Goal: Information Seeking & Learning: Compare options

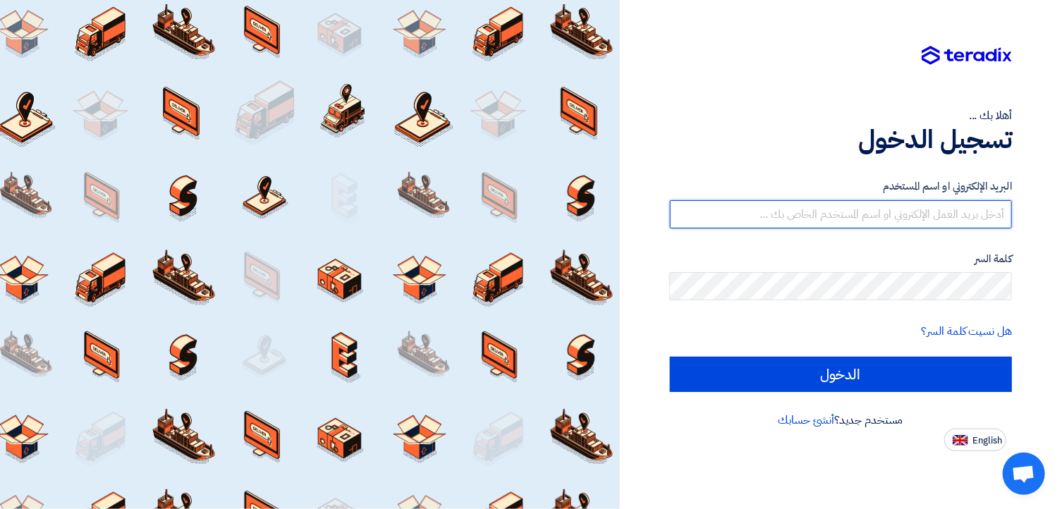
click at [884, 217] on input "text" at bounding box center [841, 214] width 343 height 28
type input "[EMAIL_ADDRESS][DOMAIN_NAME]"
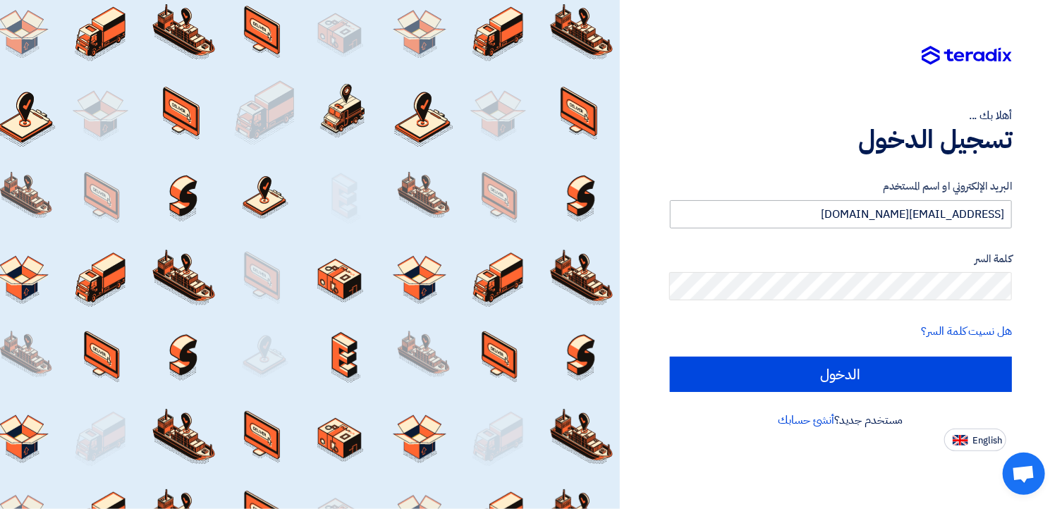
click at [670, 357] on input "الدخول" at bounding box center [841, 374] width 343 height 35
type input "Sign in"
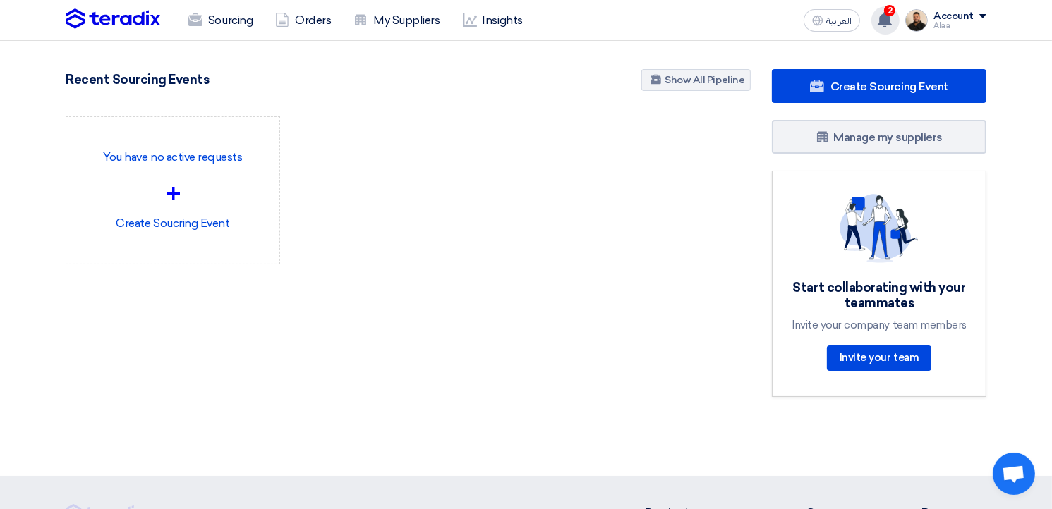
click at [890, 21] on use at bounding box center [884, 20] width 14 height 16
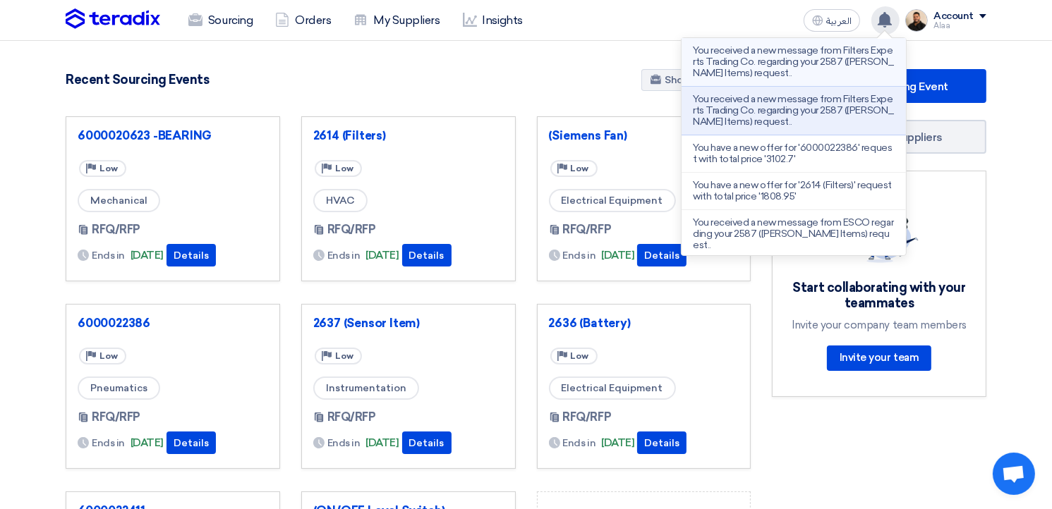
click at [825, 73] on p "You received a new message from Filters Experts Trading Co. regarding your 2587…" at bounding box center [794, 62] width 202 height 34
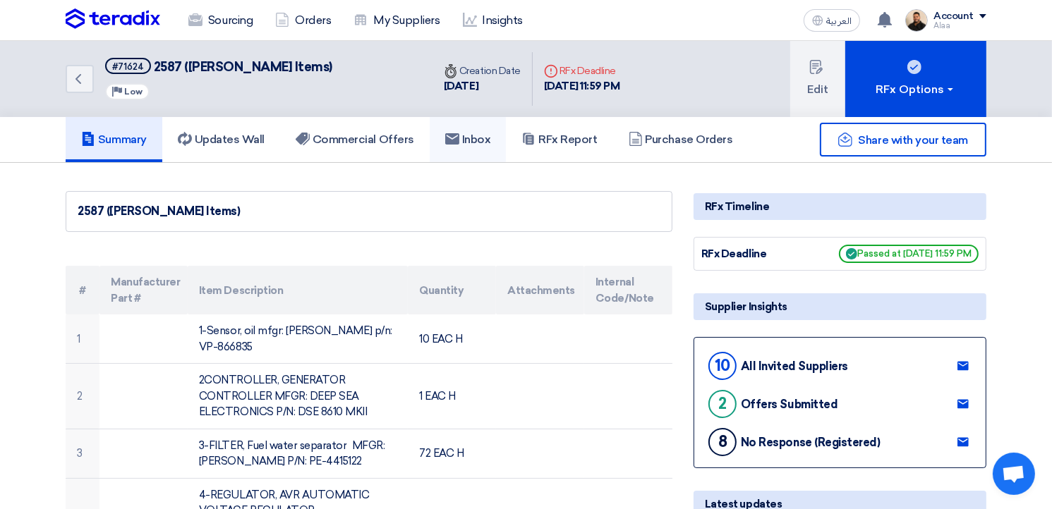
click at [506, 143] on link "Inbox" at bounding box center [468, 139] width 77 height 45
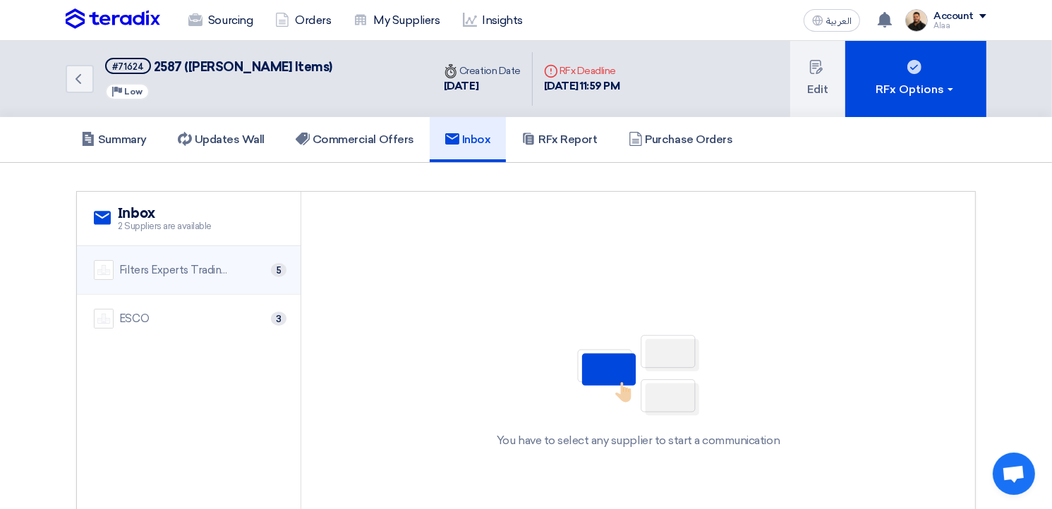
click at [231, 276] on div "Filters Experts Trading Co." at bounding box center [175, 270] width 113 height 16
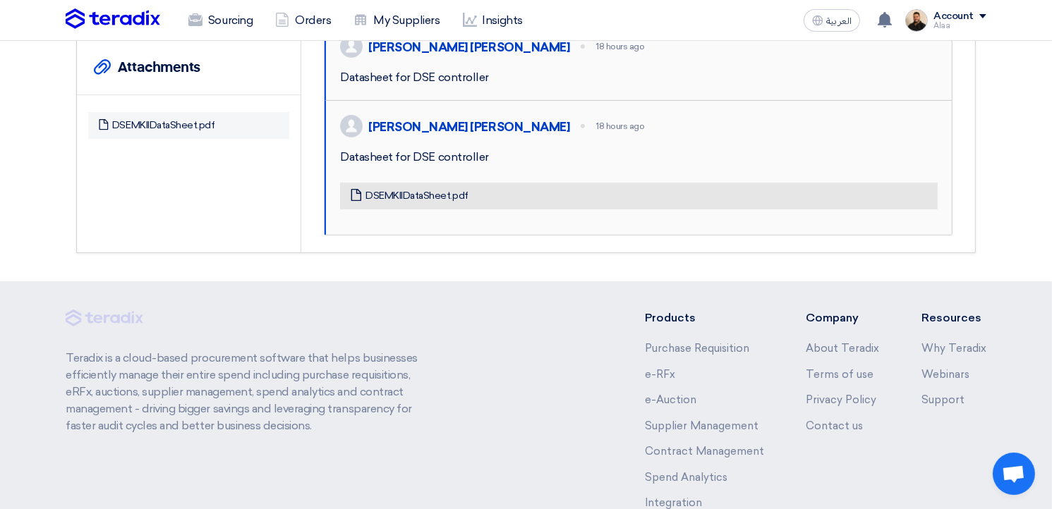
scroll to position [564, 0]
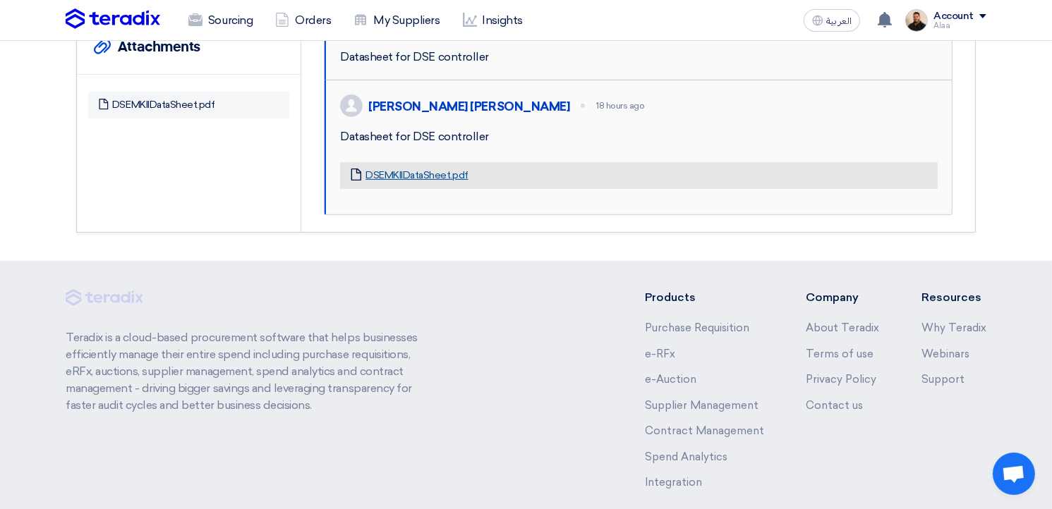
click at [405, 182] on link "DSEMKIIDataSheet.pdf" at bounding box center [416, 175] width 102 height 13
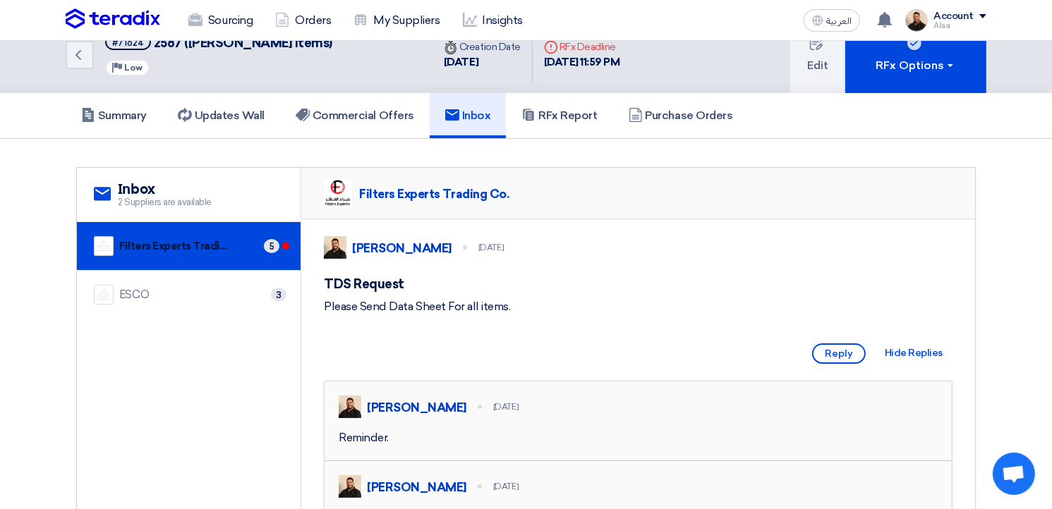
scroll to position [0, 0]
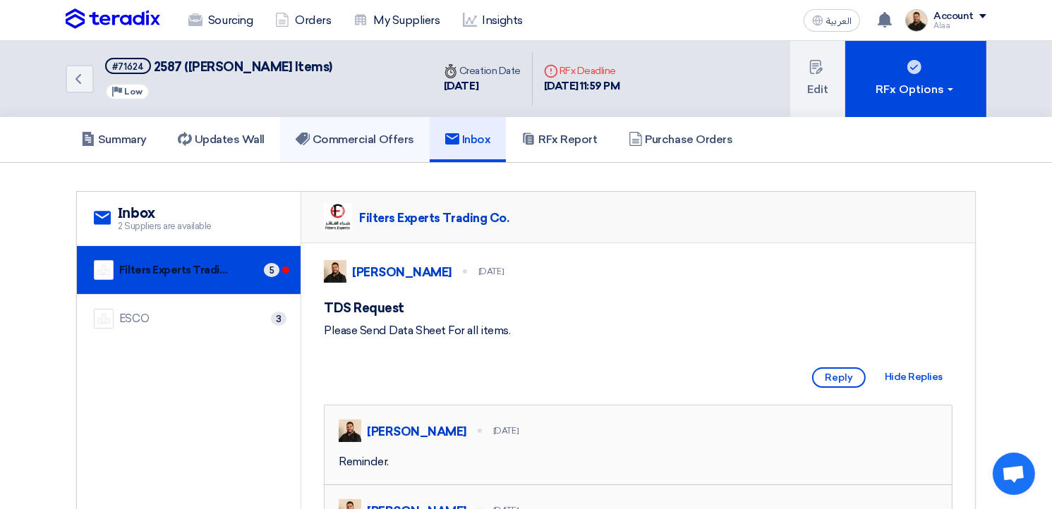
click at [376, 145] on h5 "Commercial Offers" at bounding box center [355, 140] width 118 height 14
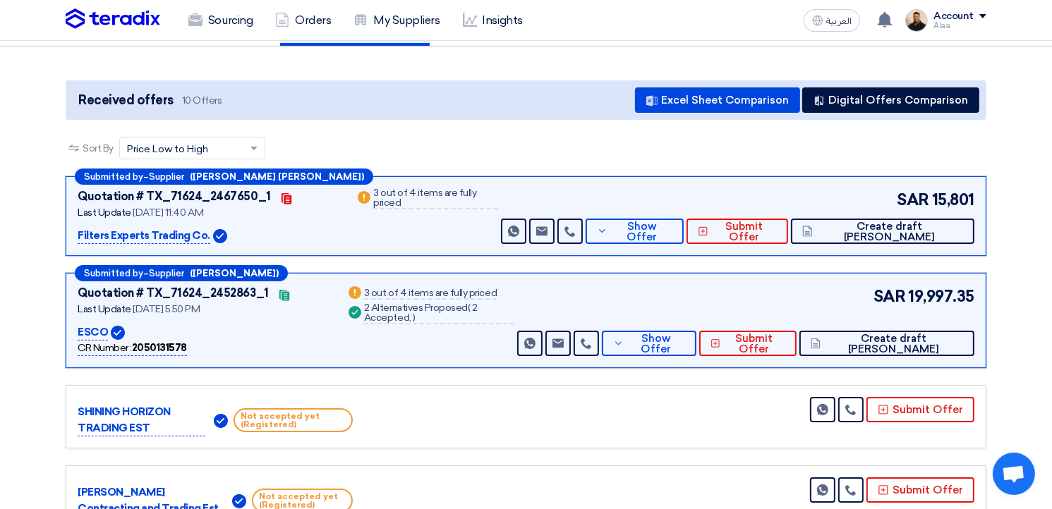
scroll to position [141, 0]
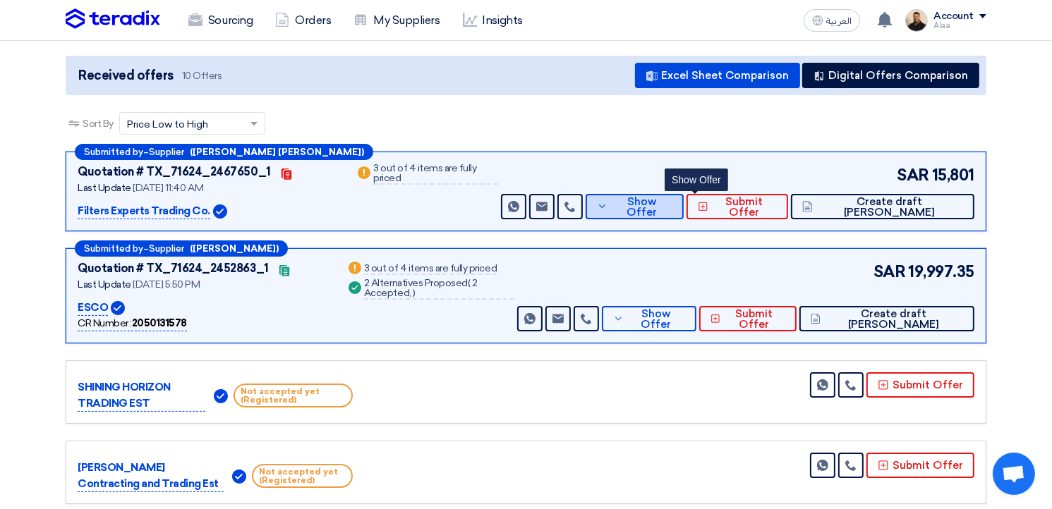
click at [671, 202] on span "Show Offer" at bounding box center [641, 207] width 61 height 21
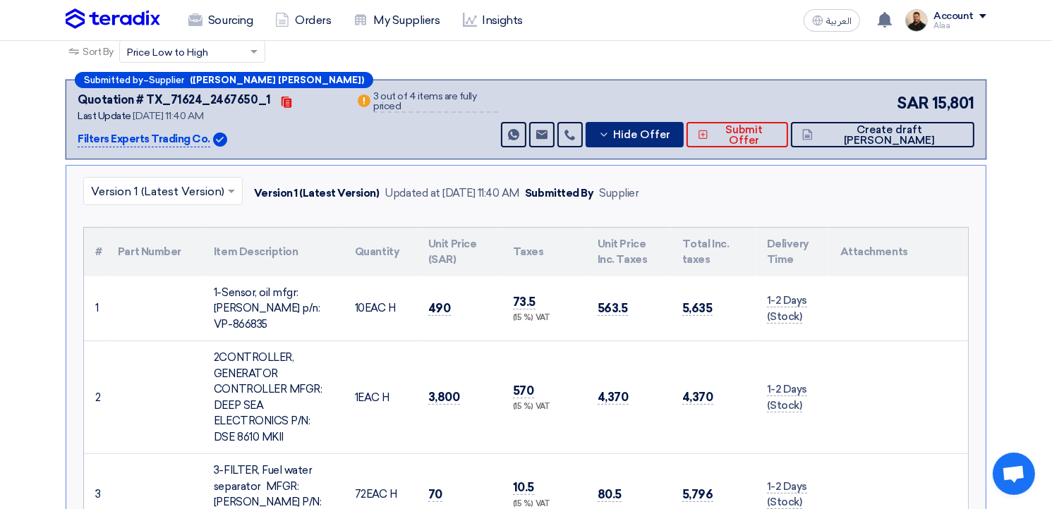
scroll to position [212, 0]
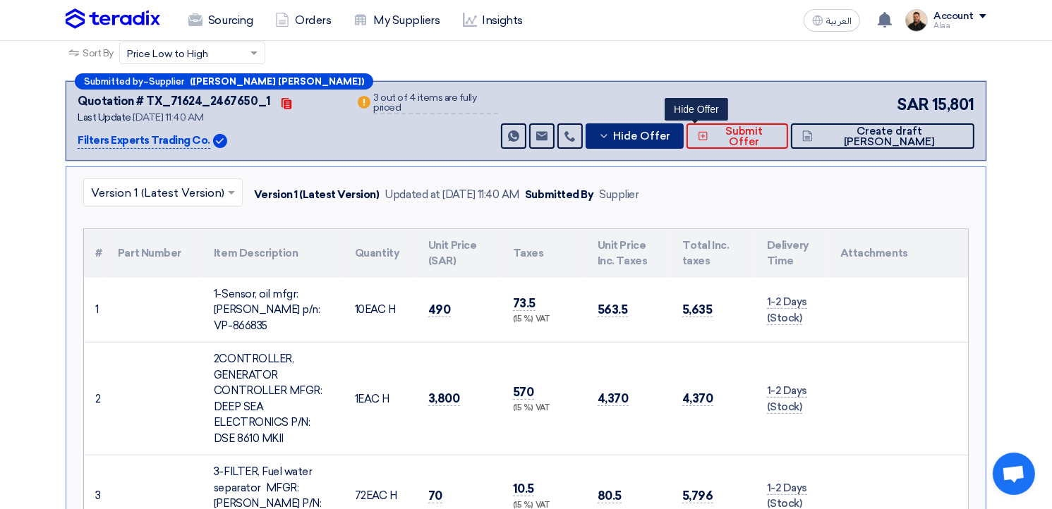
click at [670, 135] on span "Hide Offer" at bounding box center [641, 136] width 57 height 11
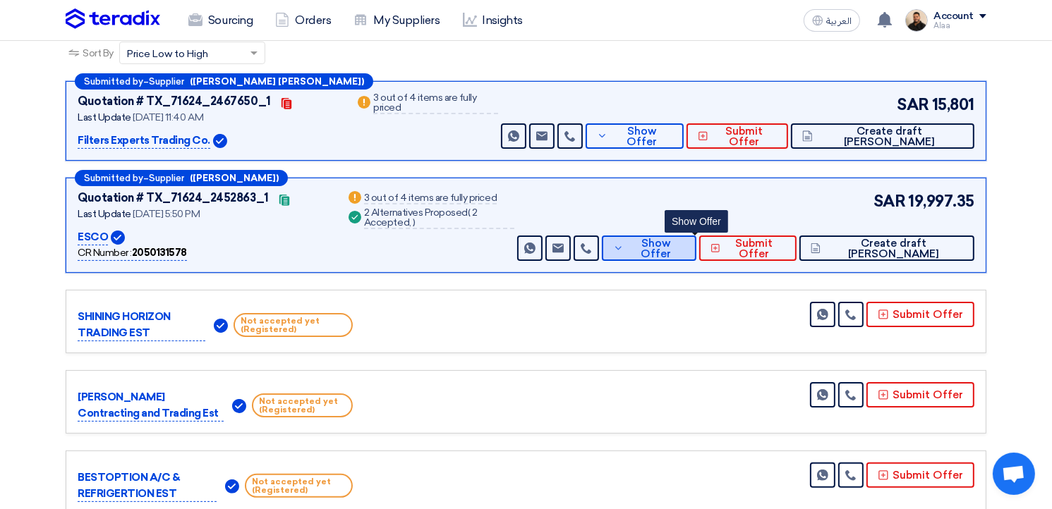
click at [685, 250] on span "Show Offer" at bounding box center [656, 248] width 58 height 21
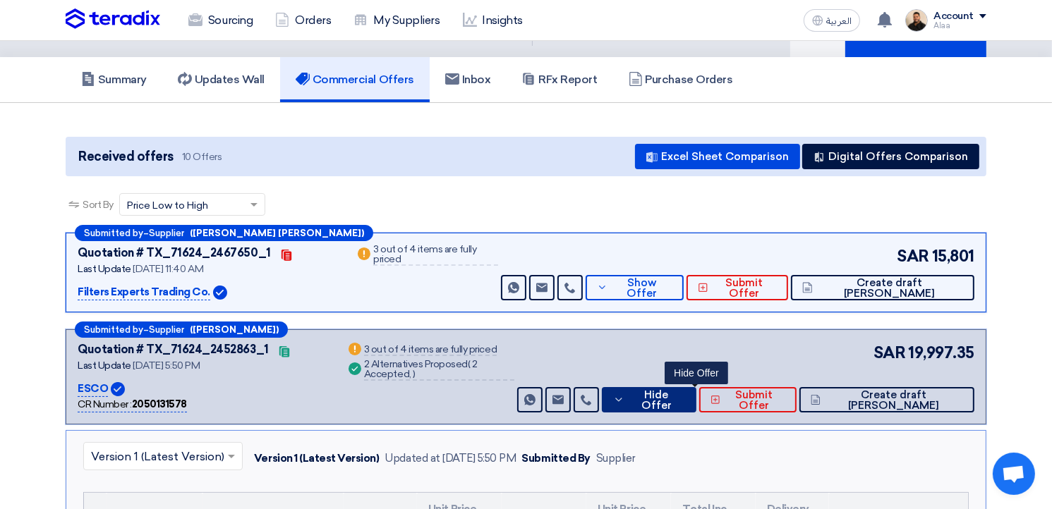
scroll to position [0, 0]
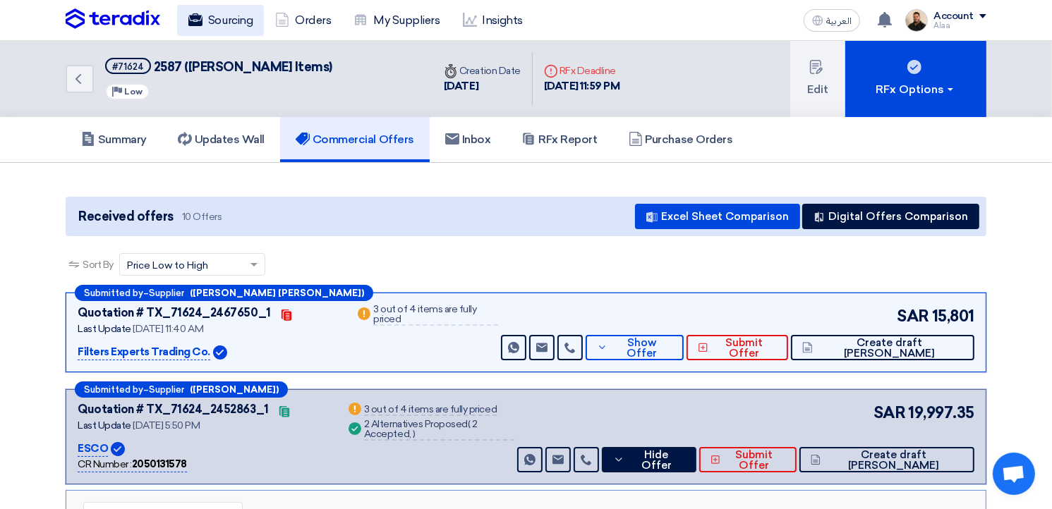
click at [238, 25] on link "Sourcing" at bounding box center [220, 20] width 87 height 31
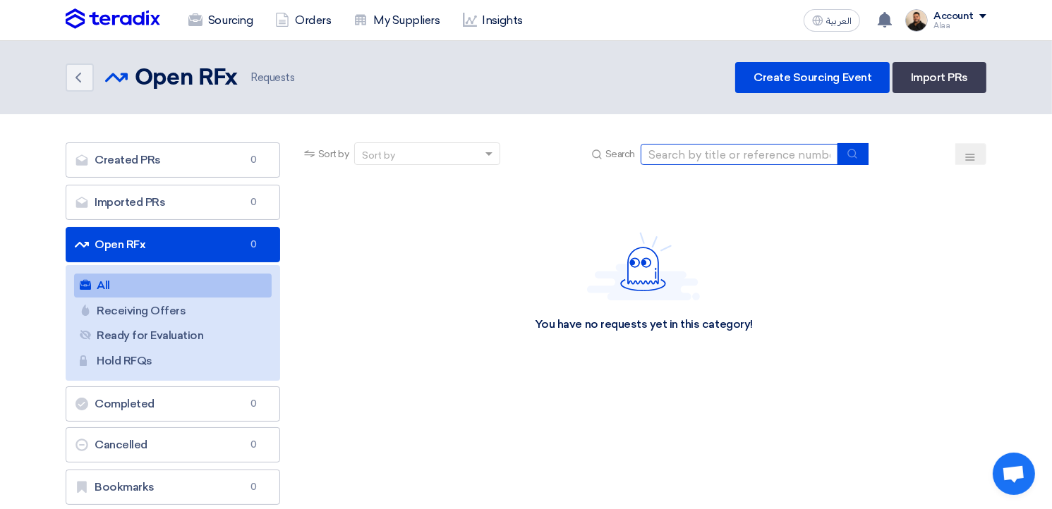
click at [712, 161] on input at bounding box center [738, 154] width 197 height 21
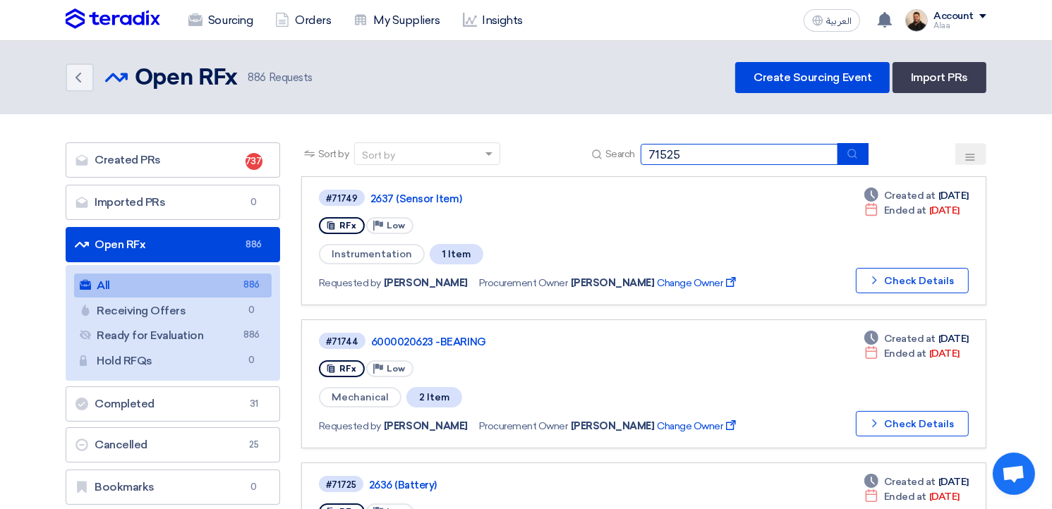
type input "71525"
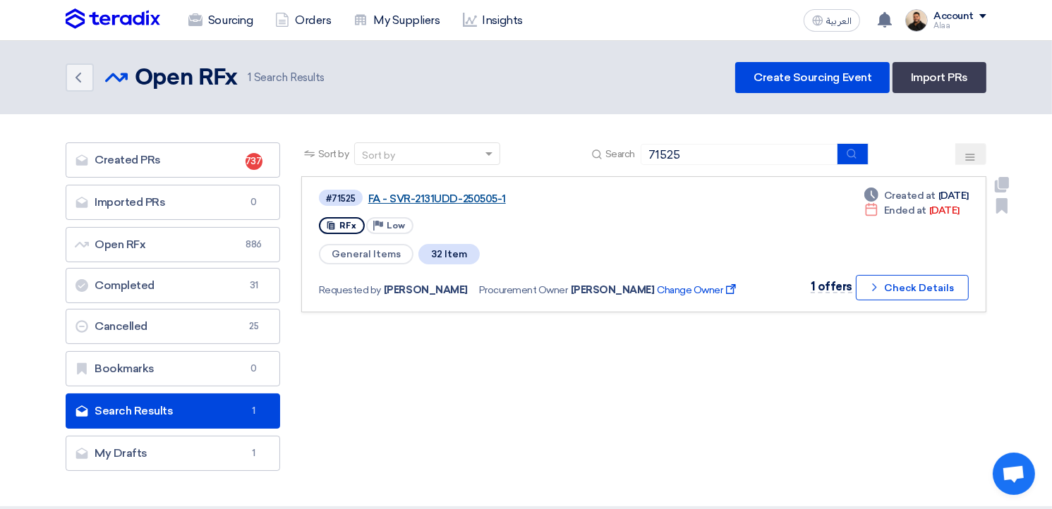
click at [462, 198] on link "FA - SVR-2131UDD-250505-1" at bounding box center [544, 199] width 353 height 13
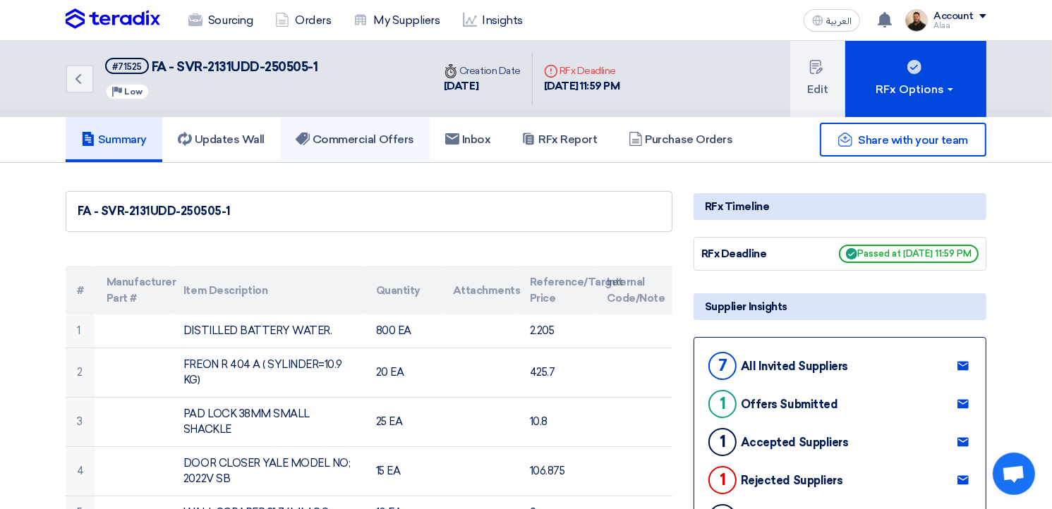
click at [382, 147] on link "Commercial Offers" at bounding box center [355, 139] width 150 height 45
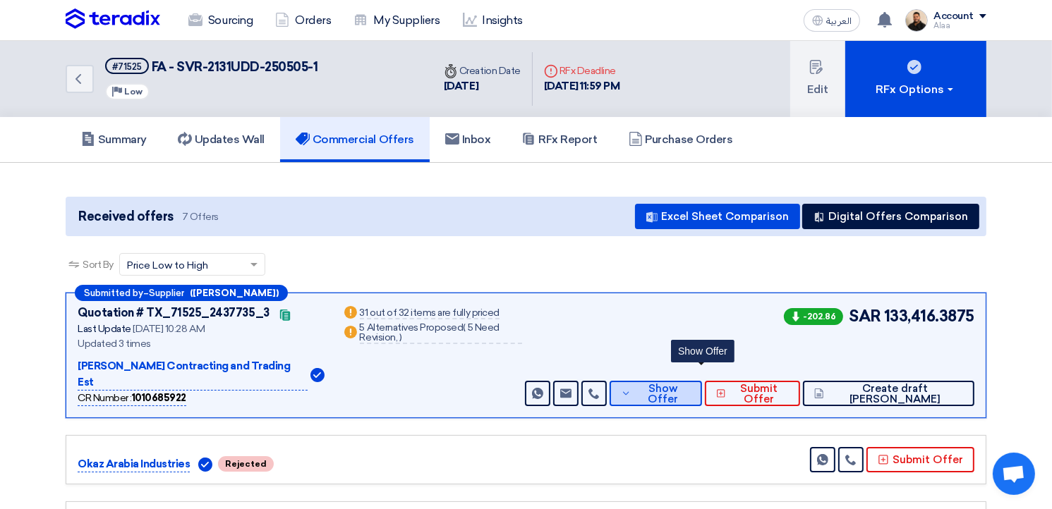
click at [702, 381] on button "Show Offer" at bounding box center [655, 393] width 92 height 25
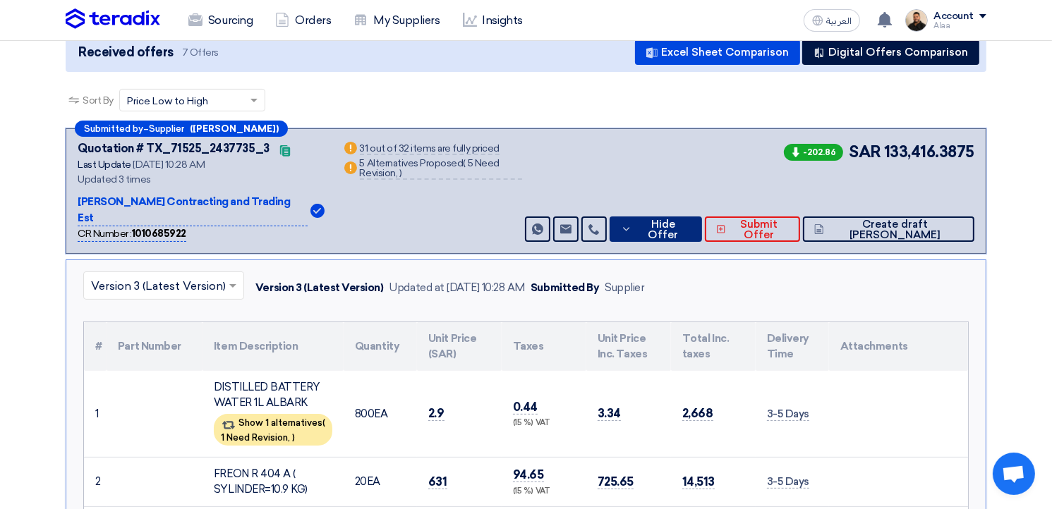
scroll to position [141, 0]
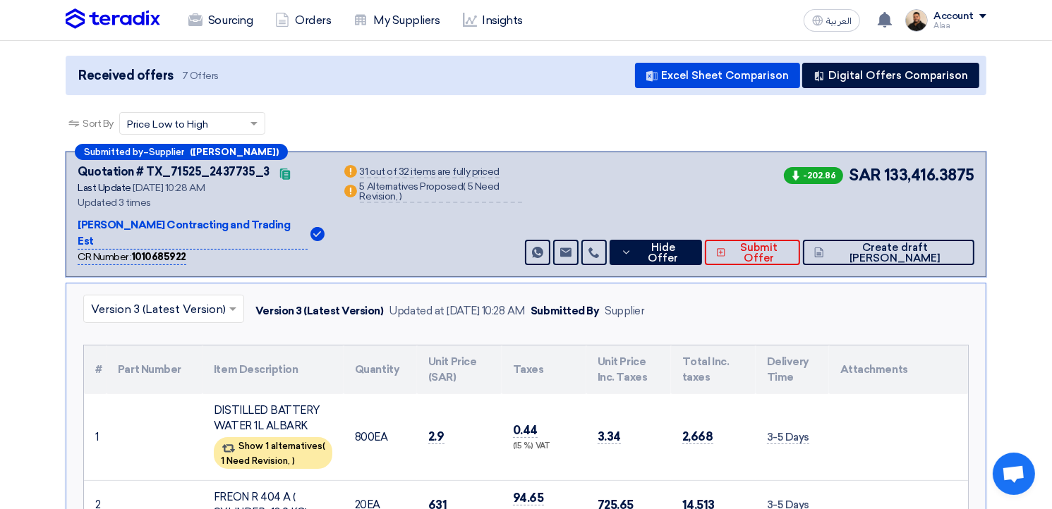
click at [181, 299] on input "text" at bounding box center [156, 310] width 131 height 23
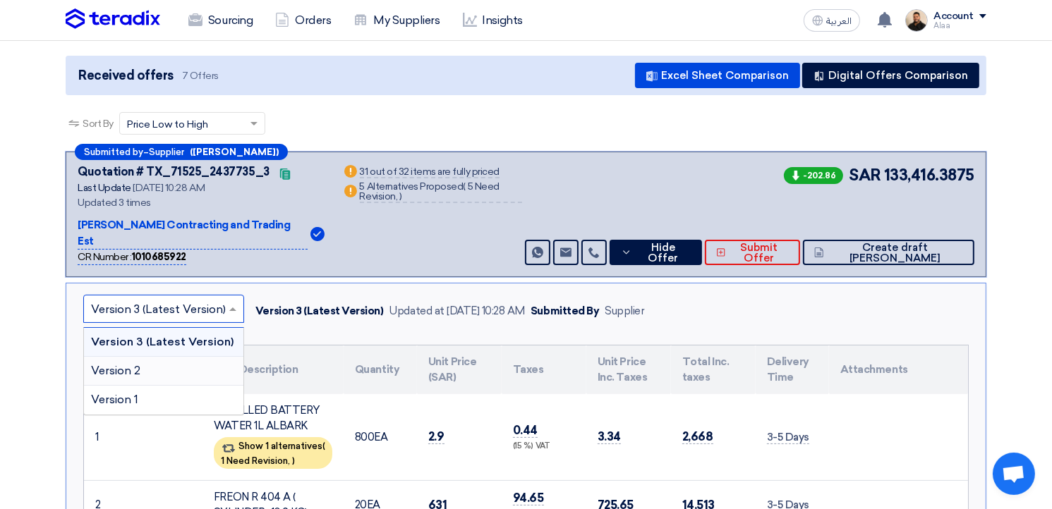
click at [172, 357] on div "Version 2" at bounding box center [163, 371] width 159 height 29
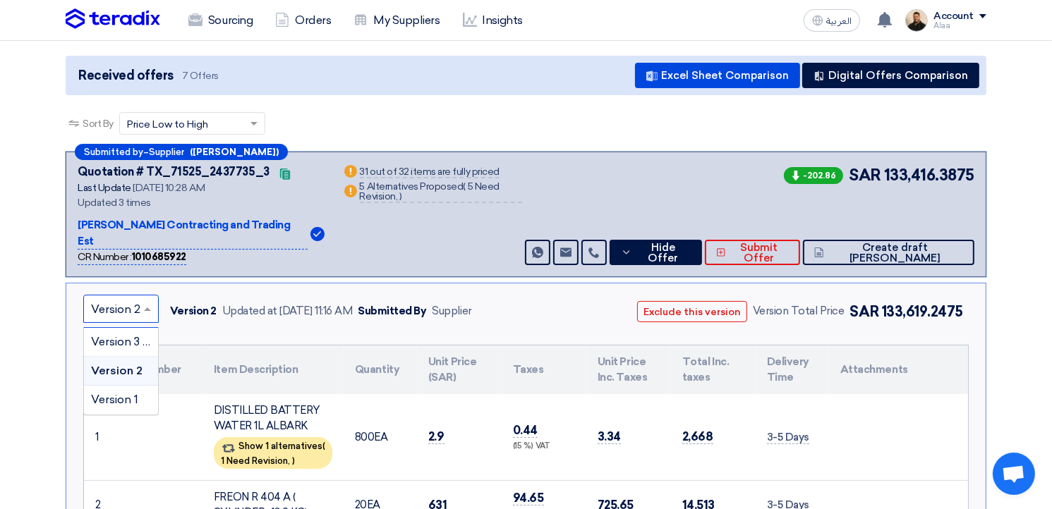
click at [130, 299] on input "text" at bounding box center [114, 310] width 46 height 23
click at [140, 335] on span "Version 3 (Latest Version)" at bounding box center [158, 341] width 135 height 13
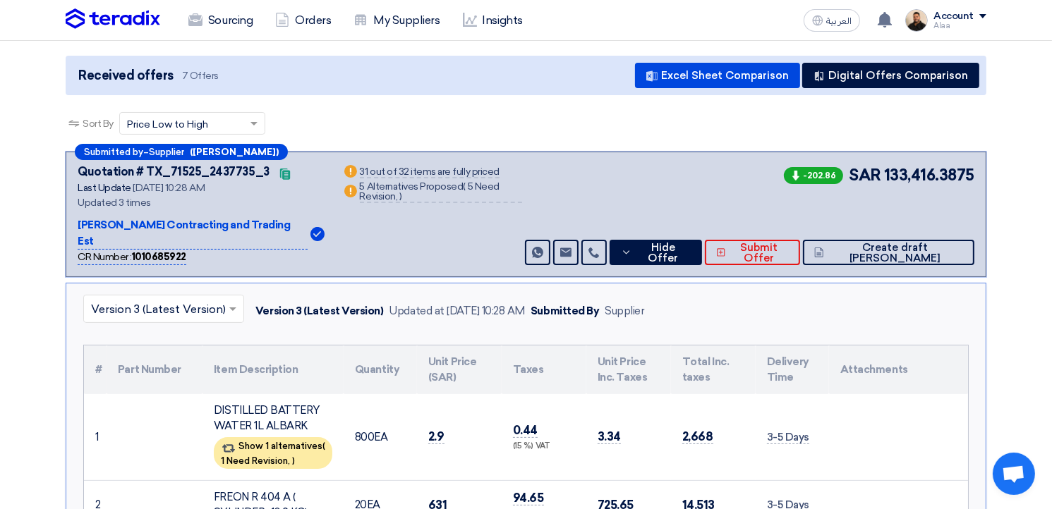
click at [195, 299] on input "text" at bounding box center [156, 310] width 131 height 23
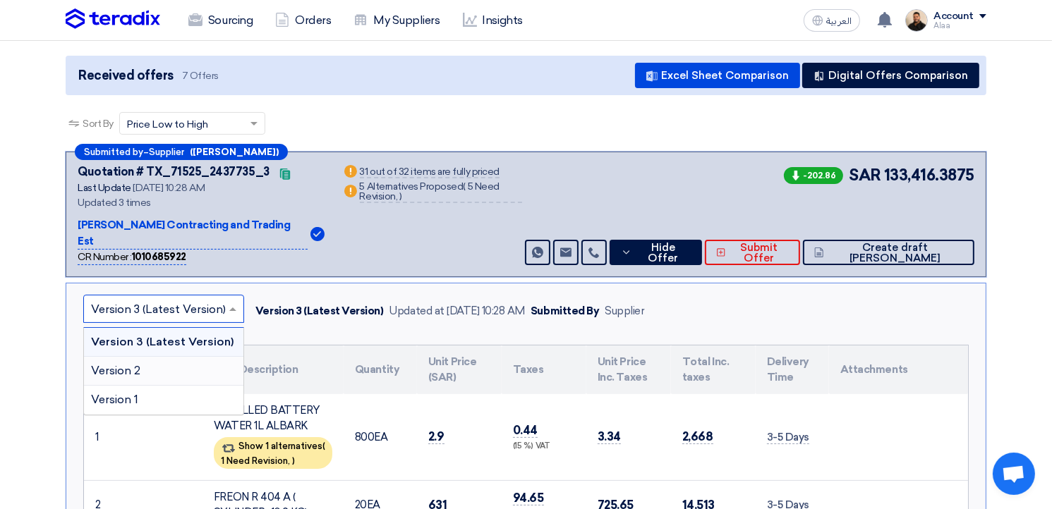
click at [186, 357] on div "Version 2" at bounding box center [163, 371] width 159 height 29
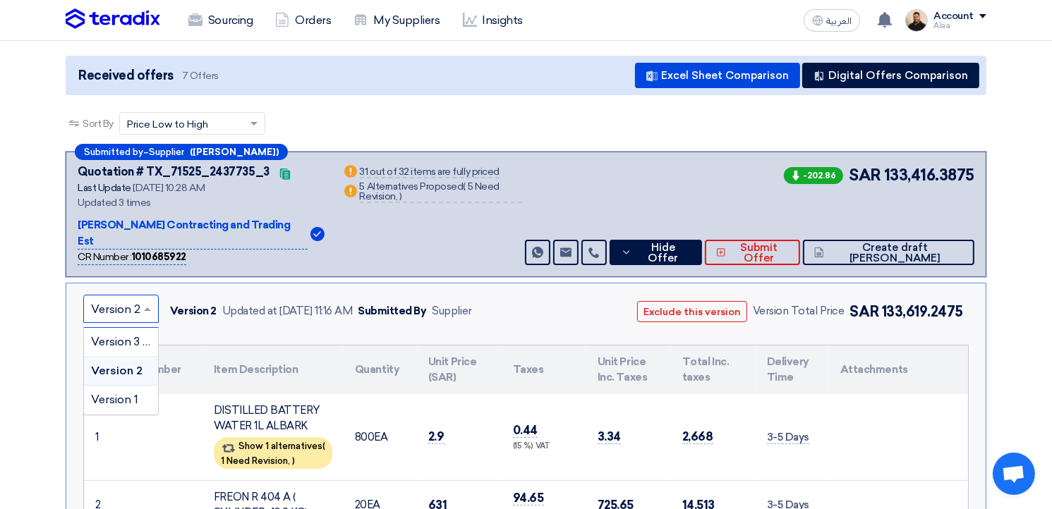
click at [133, 299] on input "text" at bounding box center [114, 310] width 46 height 23
click at [130, 335] on span "Version 3 (Latest Version)" at bounding box center [158, 341] width 135 height 13
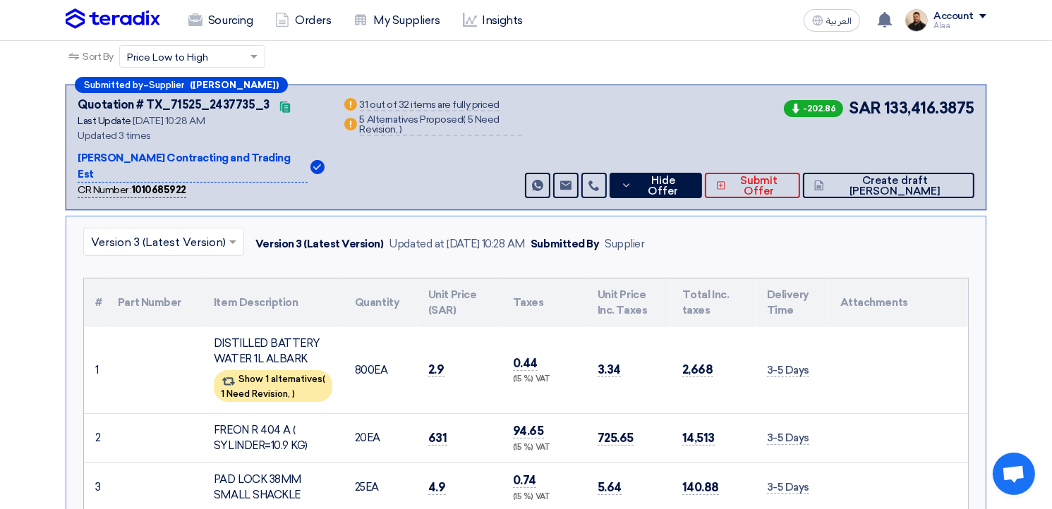
scroll to position [212, 0]
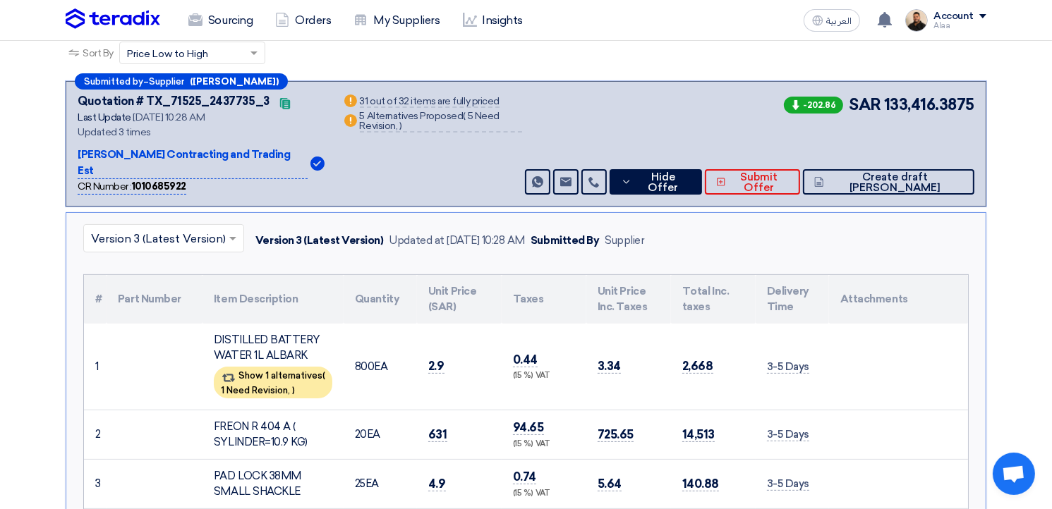
click at [168, 229] on input "text" at bounding box center [156, 240] width 131 height 23
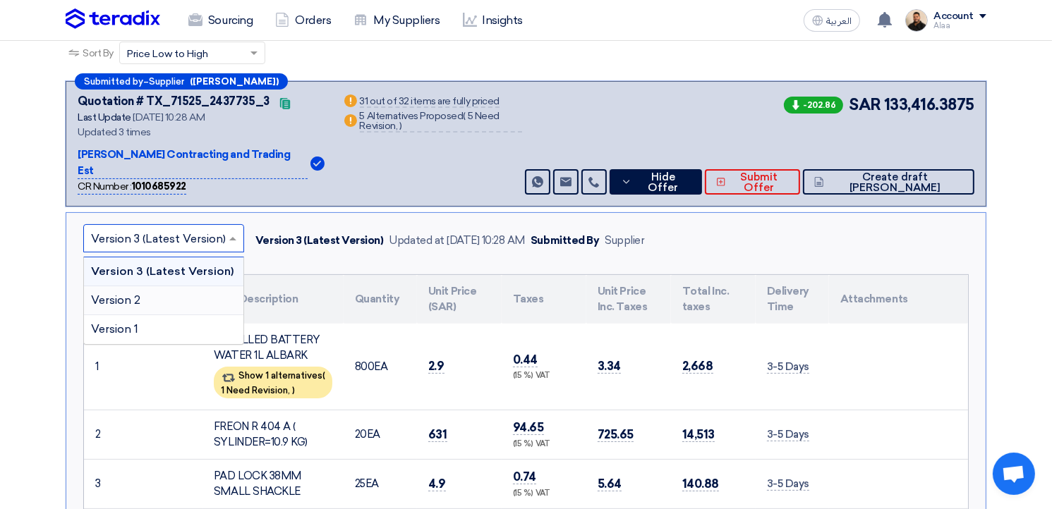
click at [159, 286] on div "Version 2" at bounding box center [163, 300] width 159 height 29
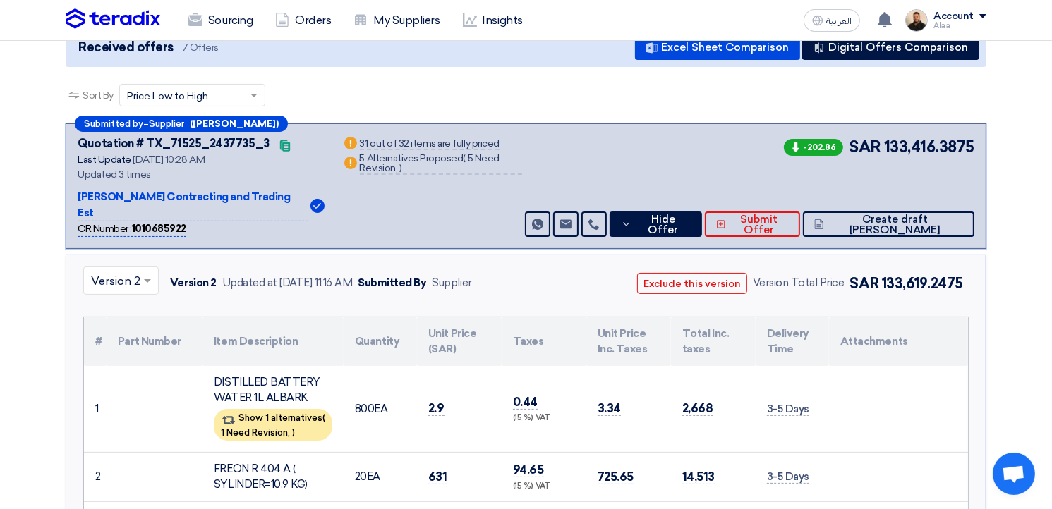
scroll to position [141, 0]
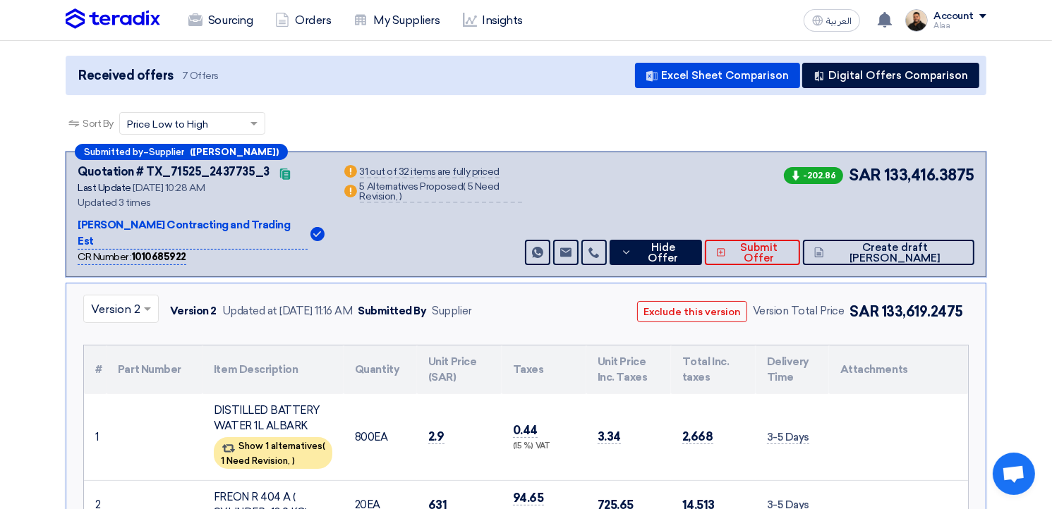
click at [133, 299] on input "text" at bounding box center [114, 310] width 46 height 23
click at [126, 335] on div "Version 3 (Latest Version)" at bounding box center [121, 342] width 74 height 29
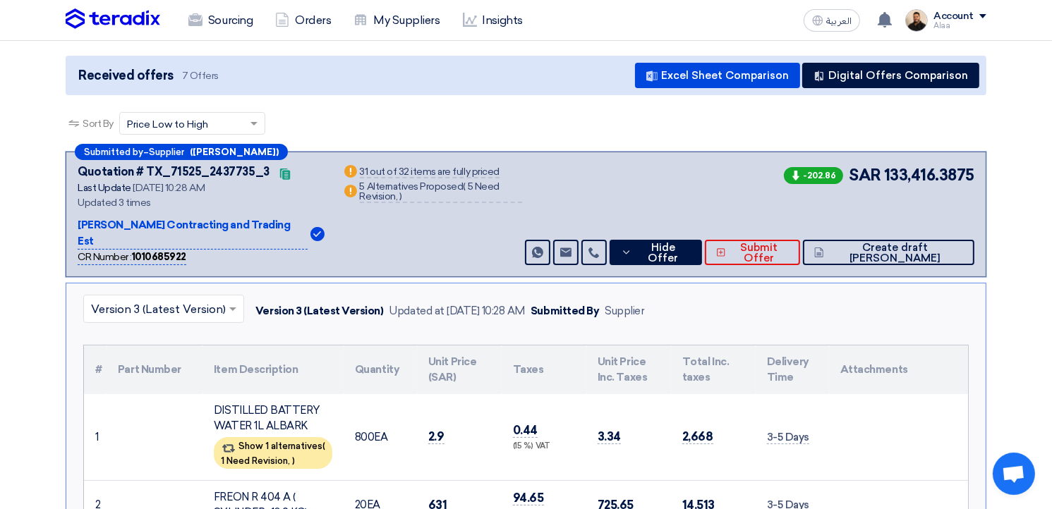
click at [135, 299] on input "text" at bounding box center [156, 310] width 131 height 23
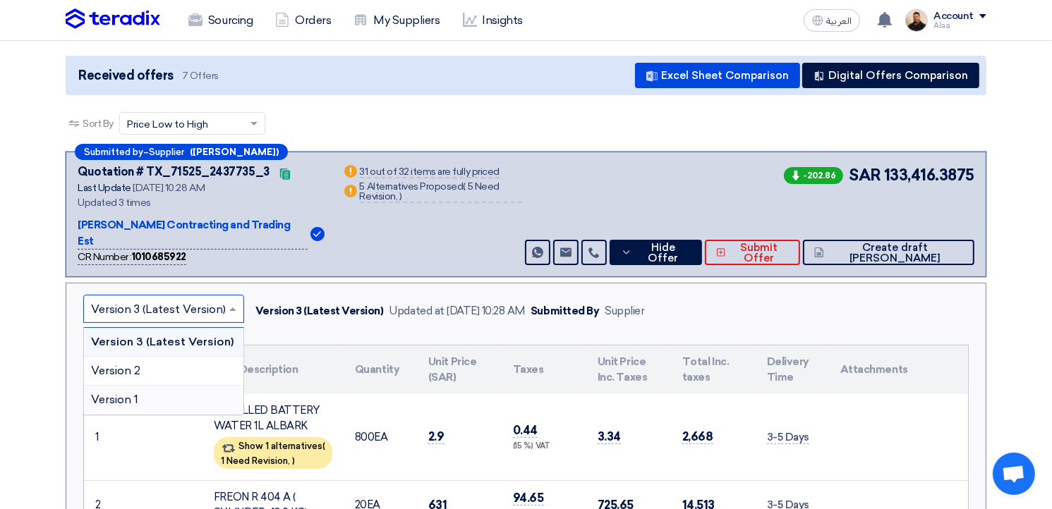
click at [135, 393] on span "Version 1" at bounding box center [114, 399] width 47 height 13
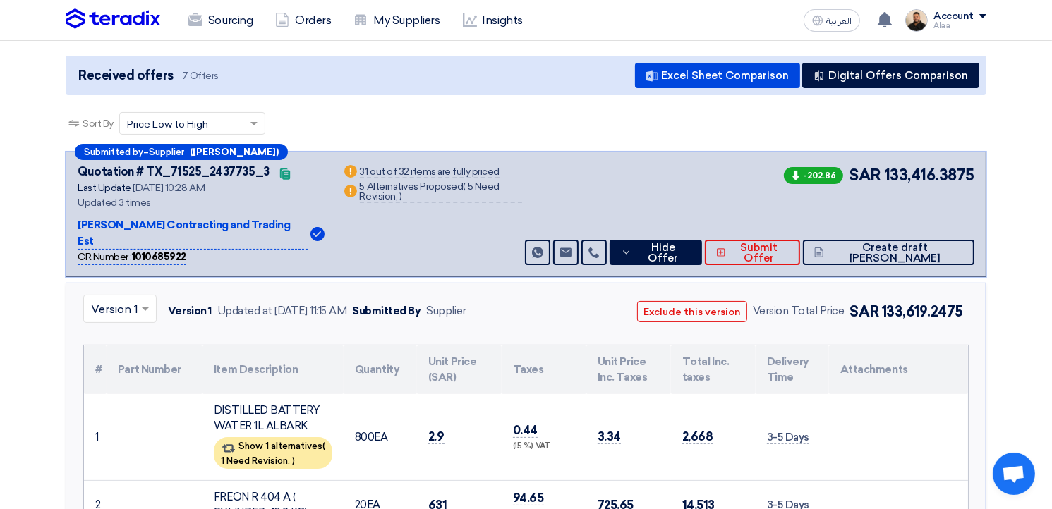
click at [133, 299] on input "text" at bounding box center [113, 310] width 44 height 23
click at [130, 333] on div "Version 3 (Latest Version)" at bounding box center [120, 342] width 72 height 29
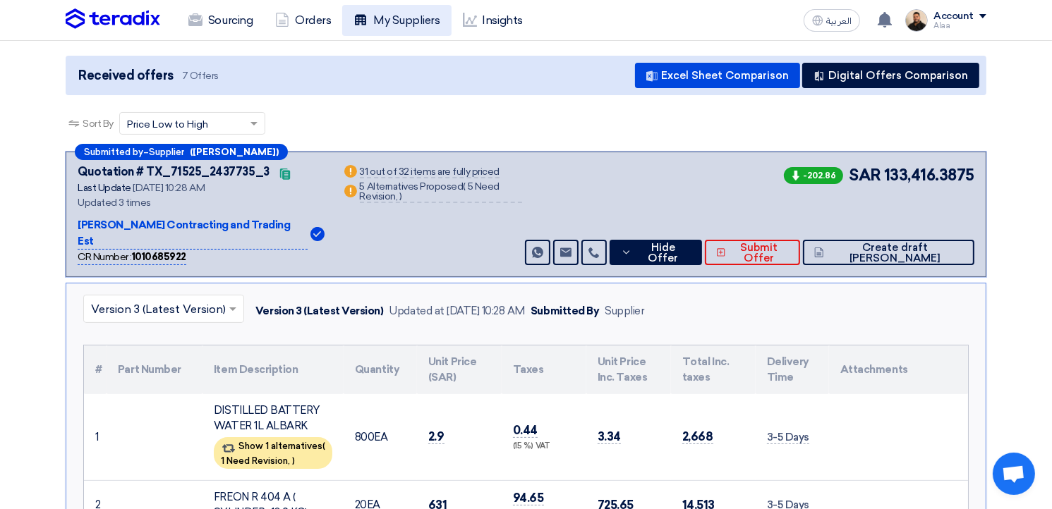
click at [384, 16] on link "My Suppliers" at bounding box center [396, 20] width 109 height 31
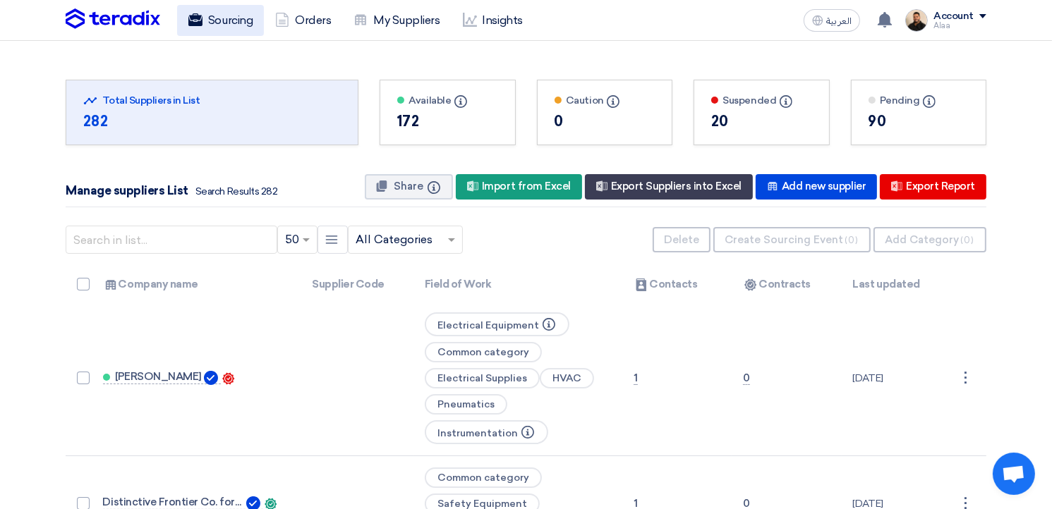
click at [231, 20] on link "Sourcing" at bounding box center [220, 20] width 87 height 31
